Goal: Task Accomplishment & Management: Manage account settings

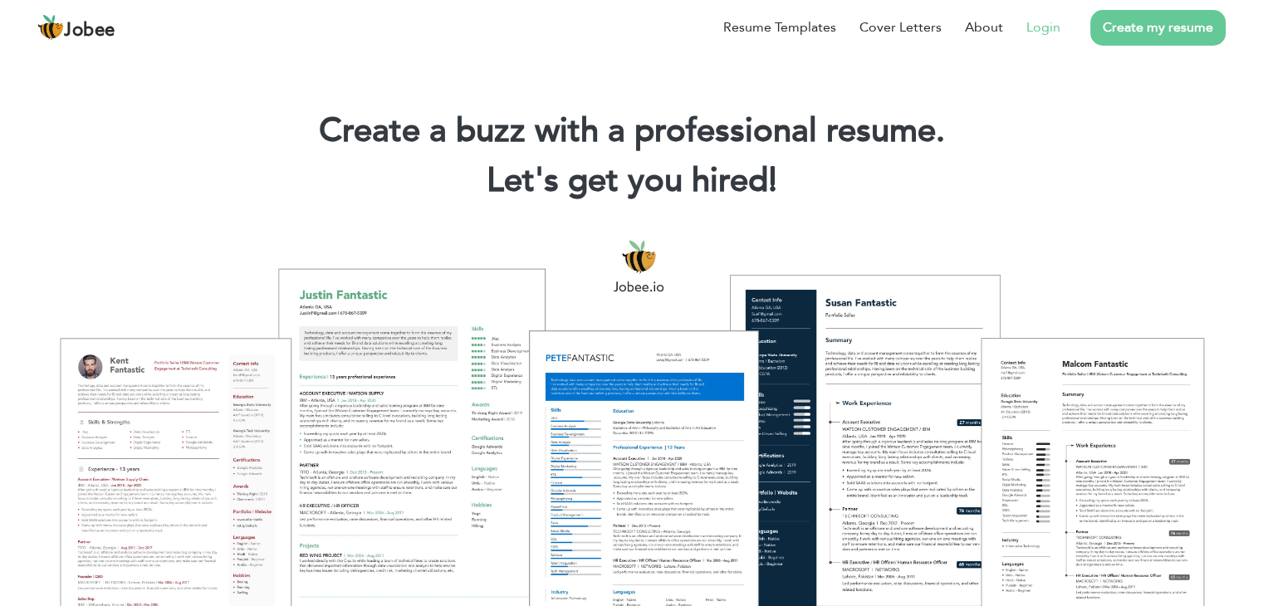
click at [1043, 29] on link "Login" at bounding box center [1043, 27] width 34 height 20
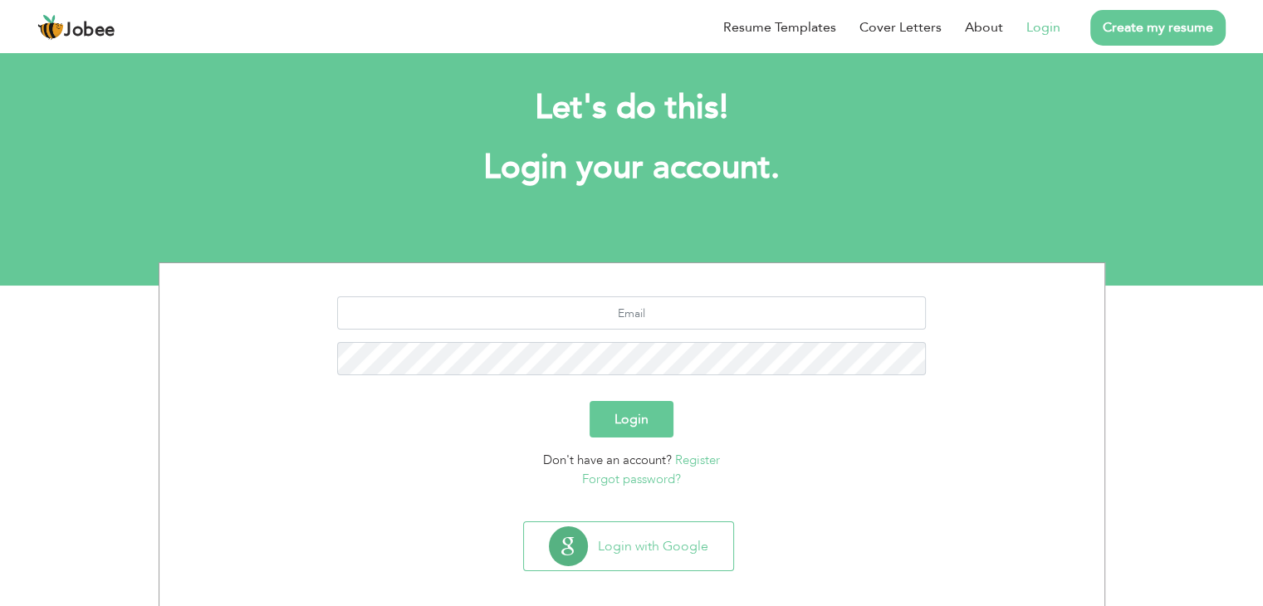
scroll to position [23, 0]
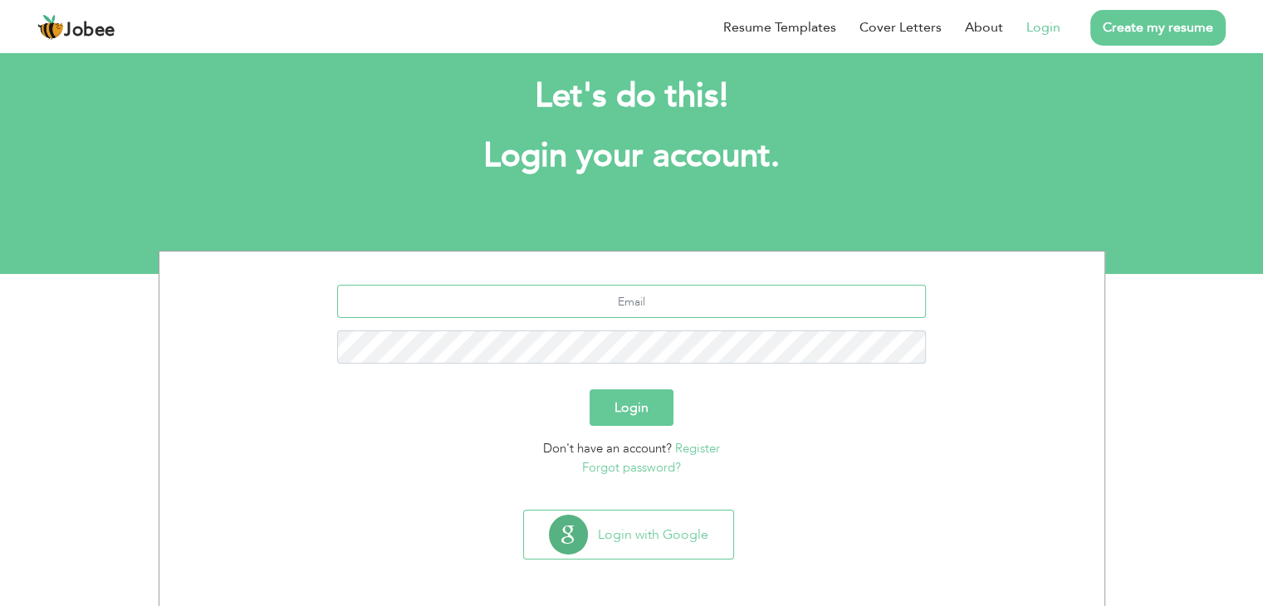
click at [645, 300] on input "text" at bounding box center [631, 301] width 589 height 33
type input "beenishziki@gmail.com"
click at [641, 403] on button "Login" at bounding box center [631, 407] width 84 height 37
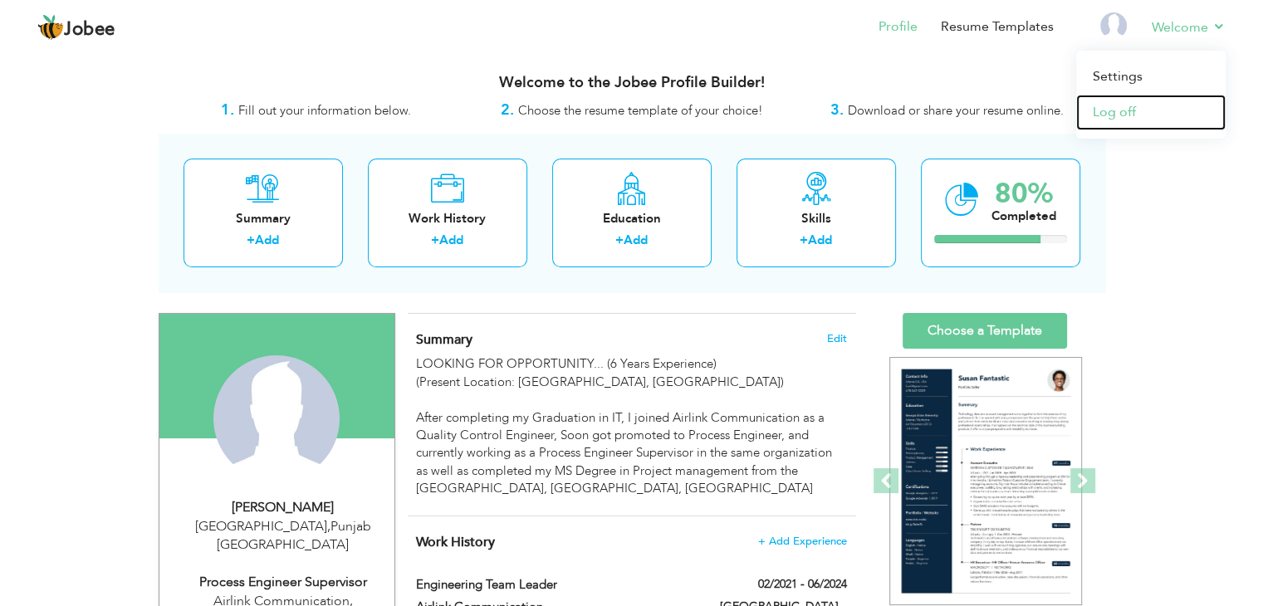
click at [1112, 116] on link "Log off" at bounding box center [1150, 113] width 149 height 36
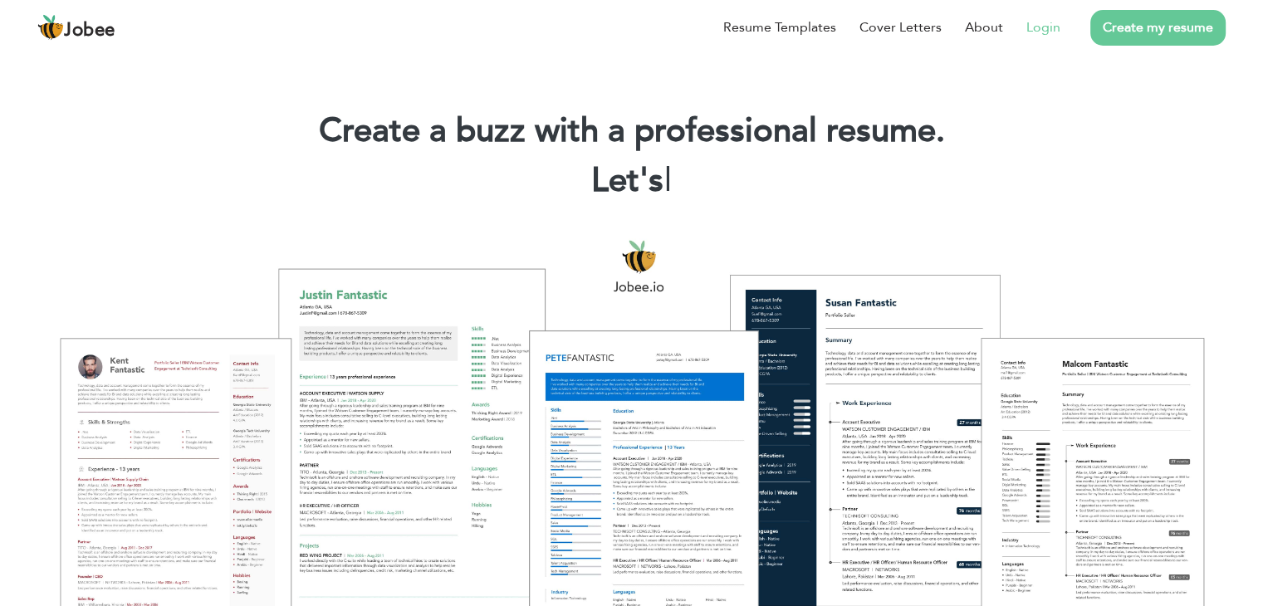
click at [1046, 18] on link "Login" at bounding box center [1043, 27] width 34 height 20
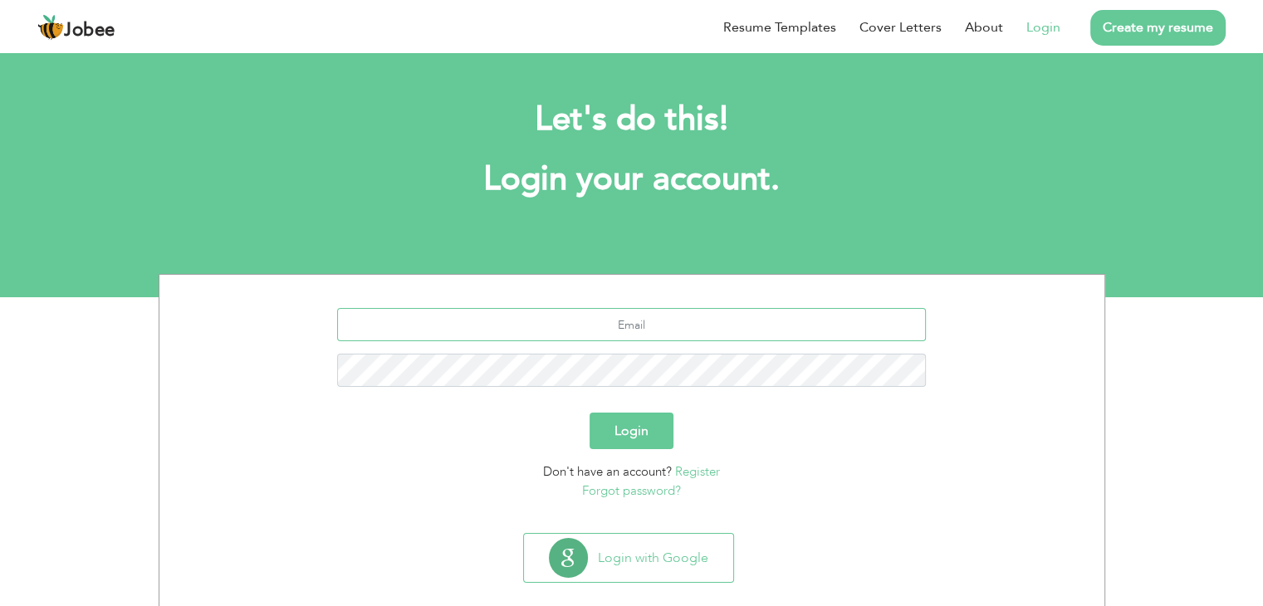
click at [588, 332] on input "text" at bounding box center [631, 324] width 589 height 33
type input "beenishziki@gmail.com"
click at [616, 428] on button "Login" at bounding box center [631, 431] width 84 height 37
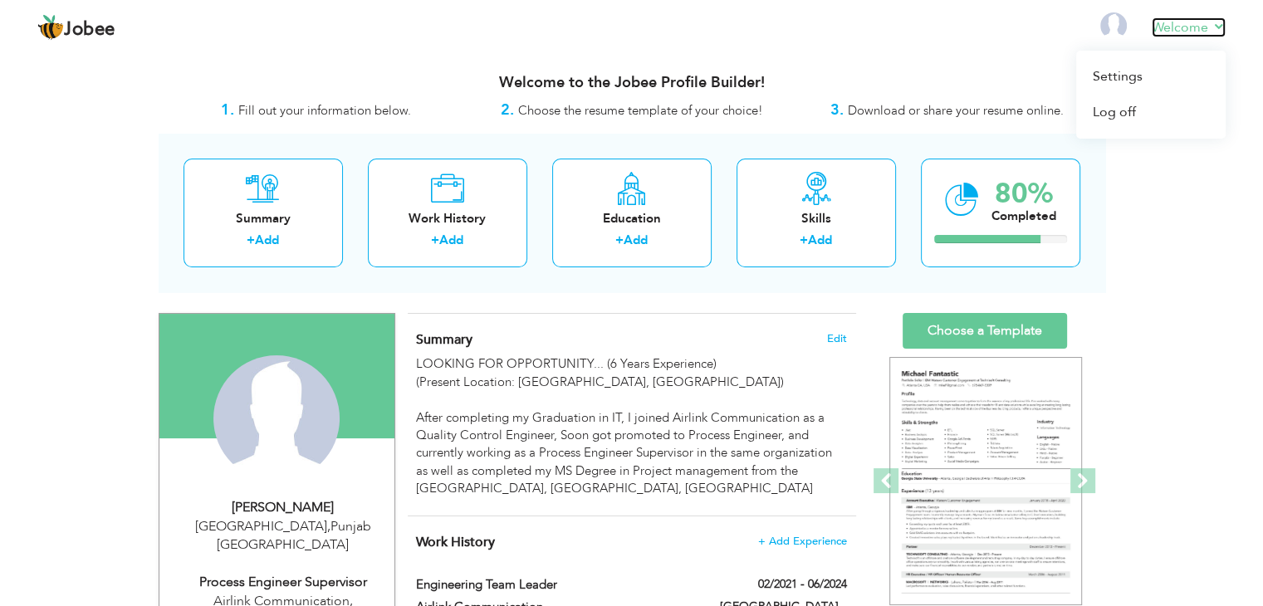
click at [1217, 22] on link "Welcome" at bounding box center [1188, 27] width 74 height 20
click at [1117, 111] on link "Log off" at bounding box center [1150, 113] width 149 height 36
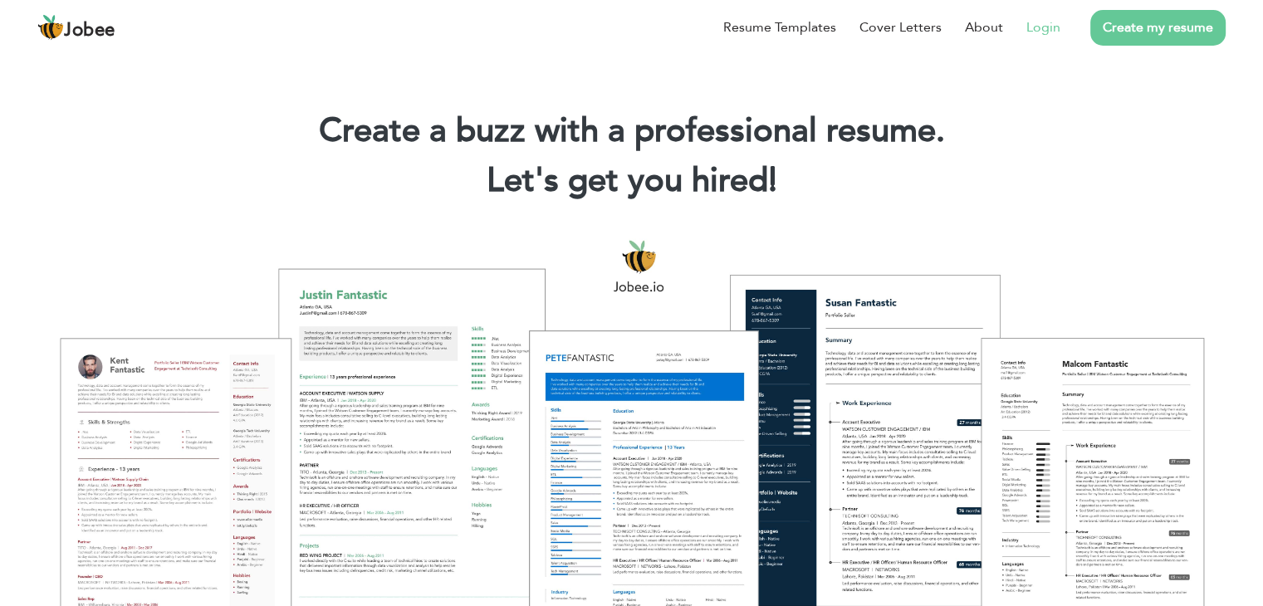
click at [1043, 30] on link "Login" at bounding box center [1043, 27] width 34 height 20
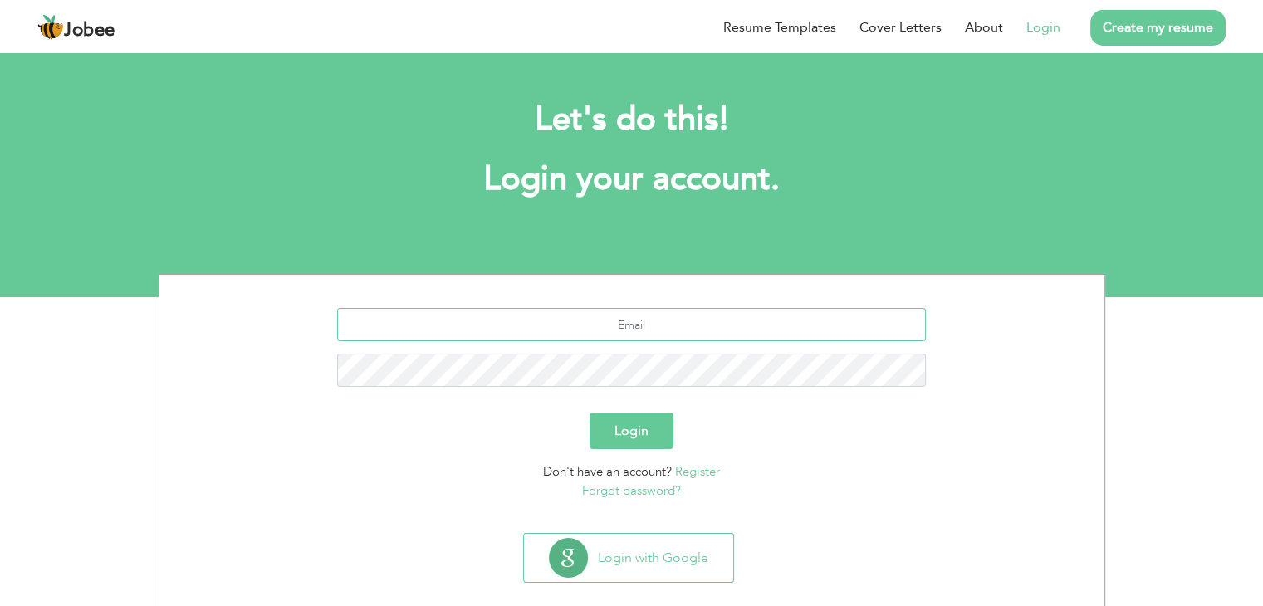
click at [681, 325] on input "text" at bounding box center [631, 324] width 589 height 33
click at [780, 318] on input "beenishziki@gmail.com" at bounding box center [631, 324] width 589 height 33
type input "engsaifkhan@gmail.com"
click at [623, 429] on button "Login" at bounding box center [631, 431] width 84 height 37
